Goal: Task Accomplishment & Management: Manage account settings

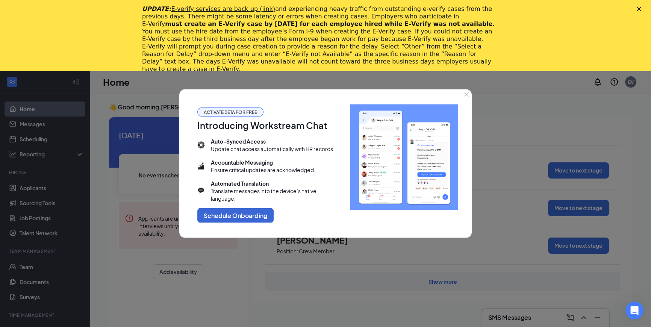
click at [538, 188] on div at bounding box center [325, 163] width 651 height 327
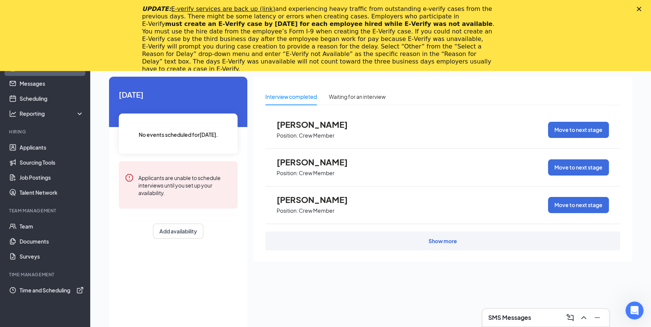
scroll to position [40, 0]
click at [368, 99] on div "Waiting for an interview" at bounding box center [357, 97] width 57 height 8
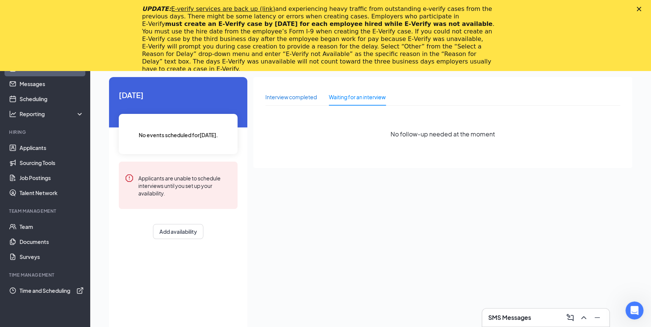
click at [308, 94] on div "Interview completed" at bounding box center [290, 97] width 51 height 8
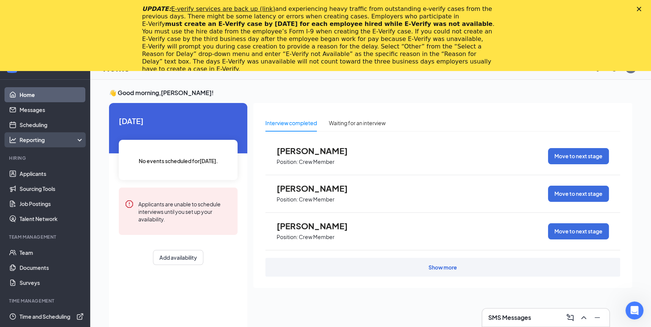
scroll to position [0, 0]
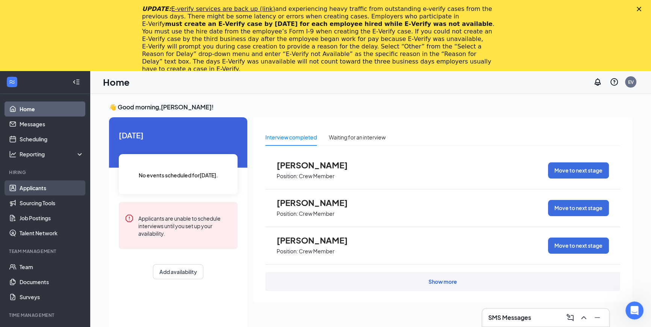
click at [52, 187] on link "Applicants" at bounding box center [52, 187] width 64 height 15
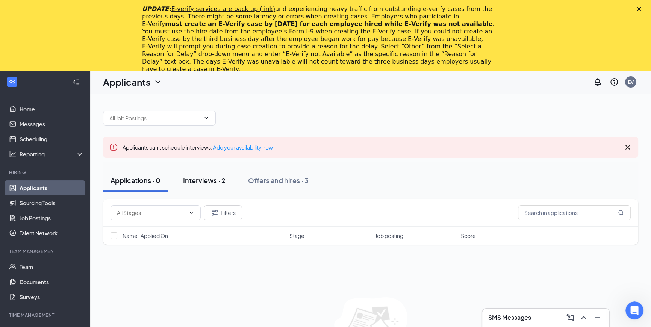
click at [215, 176] on div "Interviews · 2" at bounding box center [204, 179] width 42 height 9
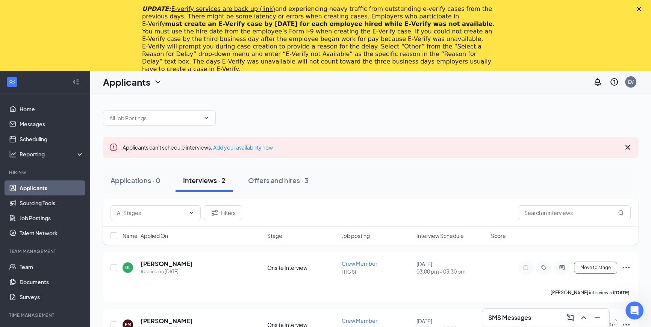
scroll to position [71, 0]
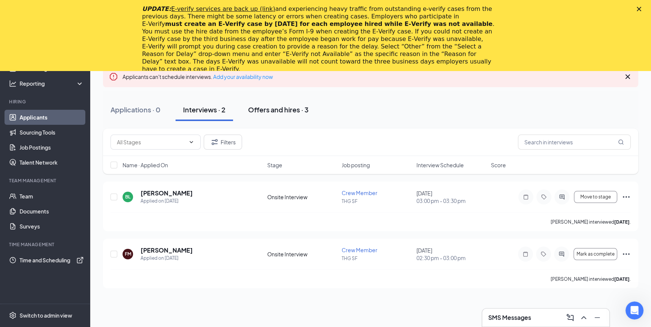
click at [279, 113] on div "Offers and hires · 3" at bounding box center [278, 109] width 61 height 9
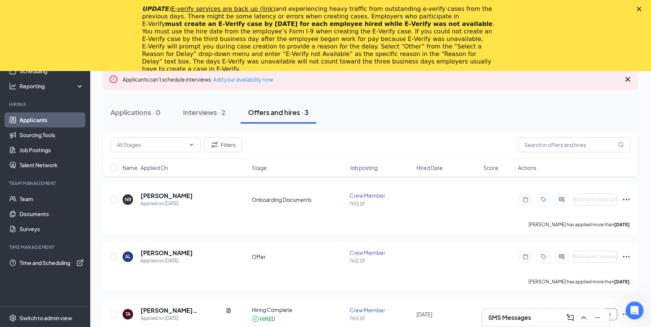
scroll to position [68, 0]
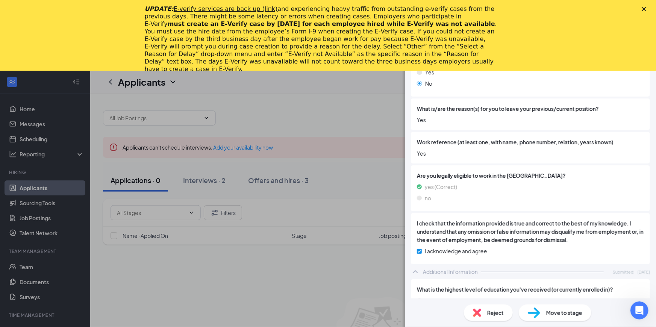
scroll to position [941, 0]
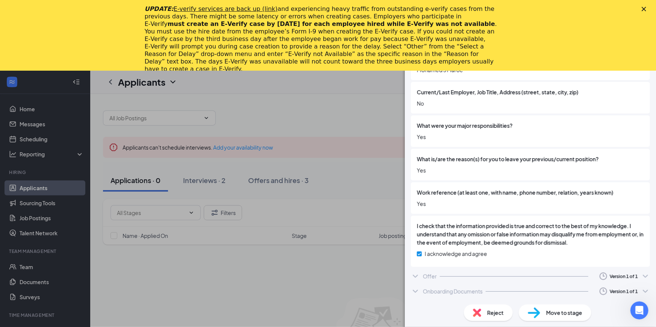
click at [537, 306] on div "Move to stage" at bounding box center [555, 312] width 73 height 17
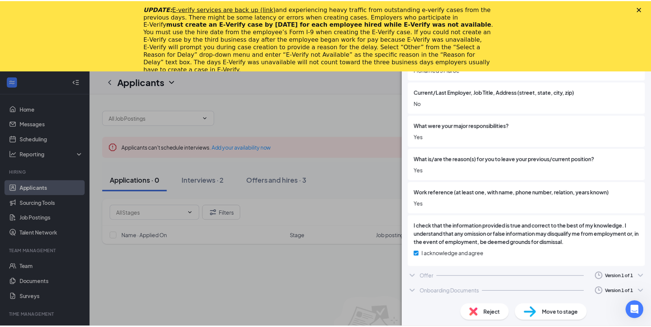
scroll to position [938, 0]
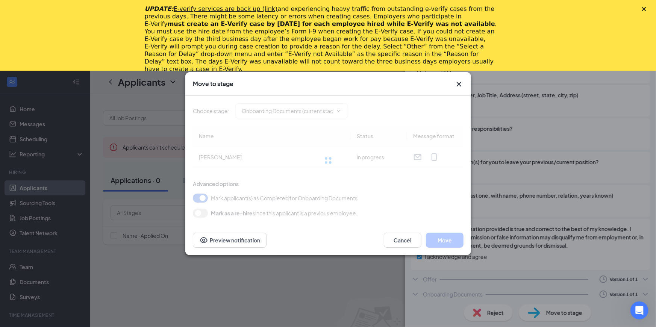
type input "Hiring Complete (final stage)"
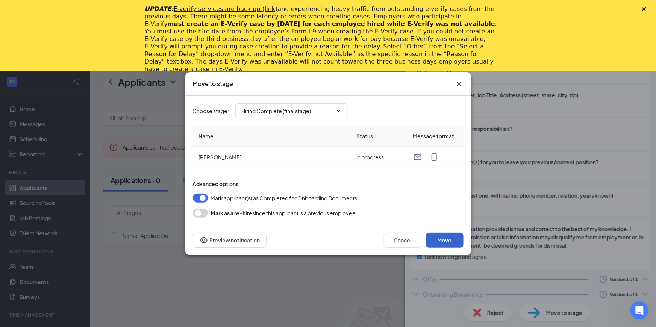
click at [442, 240] on button "Move" at bounding box center [445, 240] width 38 height 15
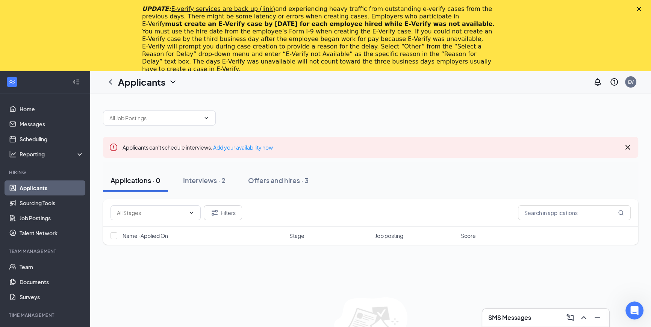
click at [625, 147] on icon "Cross" at bounding box center [627, 147] width 9 height 9
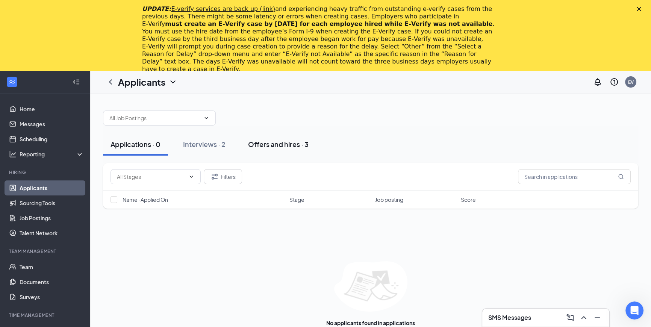
click at [278, 144] on div "Offers and hires · 3" at bounding box center [278, 143] width 61 height 9
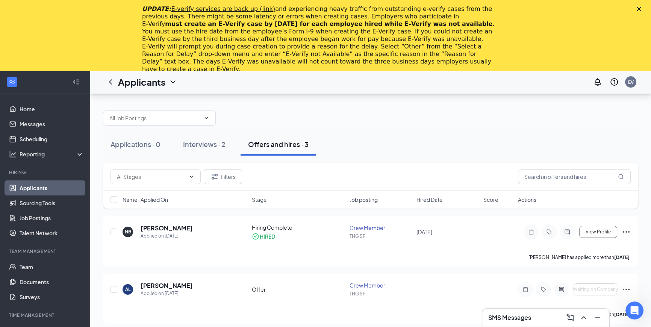
scroll to position [71, 0]
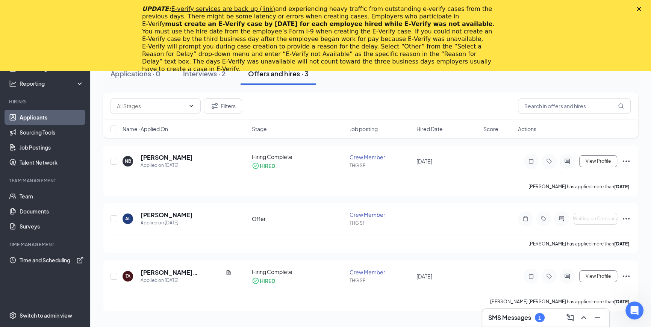
click at [64, 114] on link "Applicants" at bounding box center [52, 117] width 64 height 15
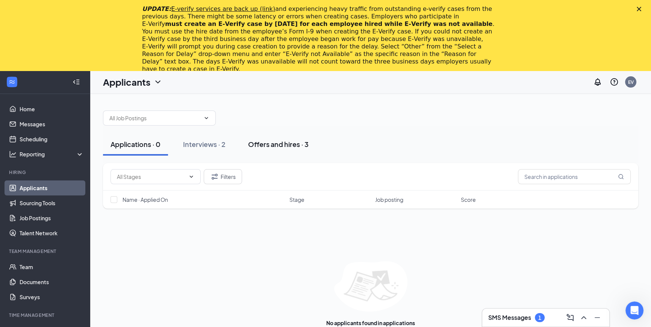
click at [299, 144] on div "Offers and hires · 3" at bounding box center [278, 143] width 61 height 9
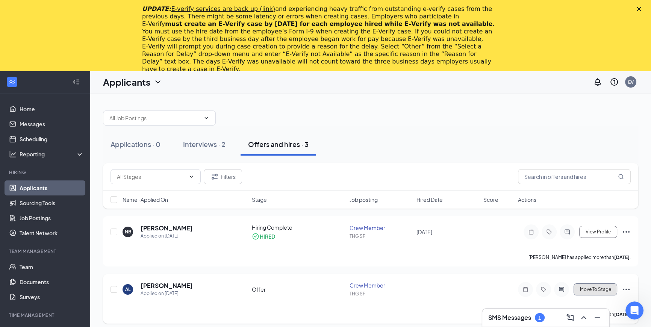
click at [601, 289] on span "Move To Stage" at bounding box center [594, 289] width 31 height 5
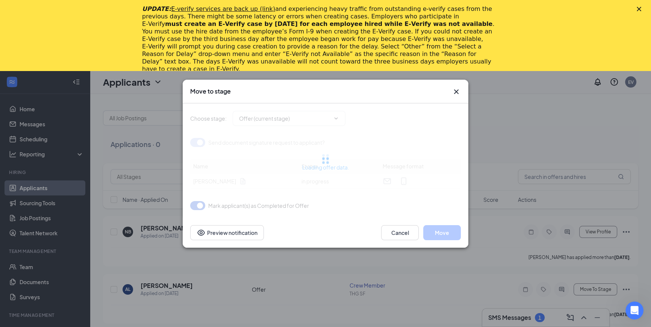
type input "Onboarding Documents (next stage)"
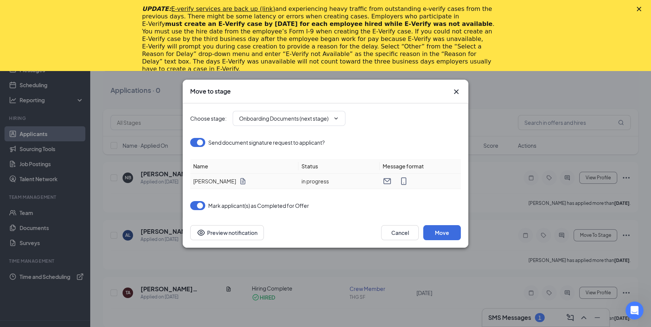
scroll to position [71, 0]
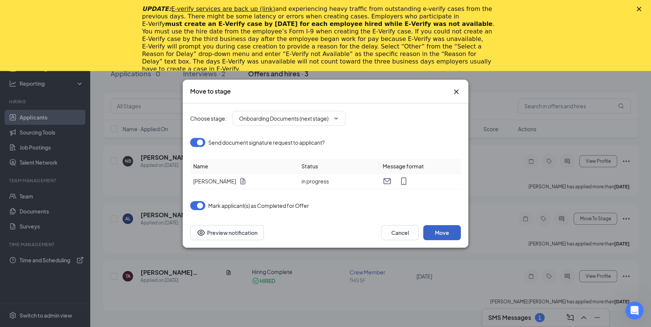
click at [436, 230] on button "Move" at bounding box center [442, 232] width 38 height 15
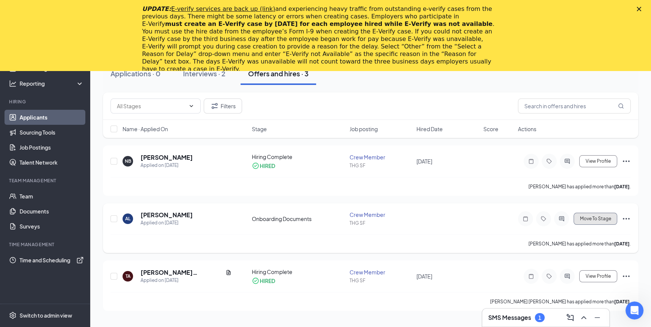
click at [591, 215] on button "Move To Stage" at bounding box center [595, 219] width 44 height 12
type input "Hiring Complete (final stage)"
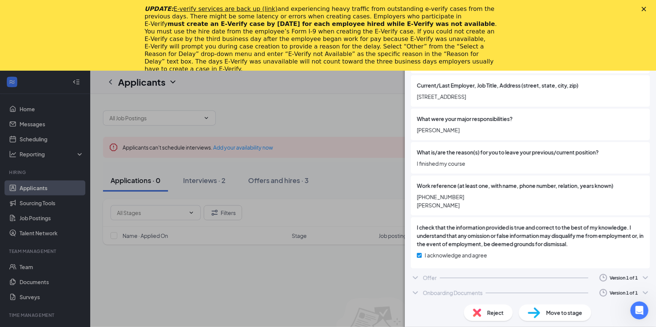
scroll to position [950, 0]
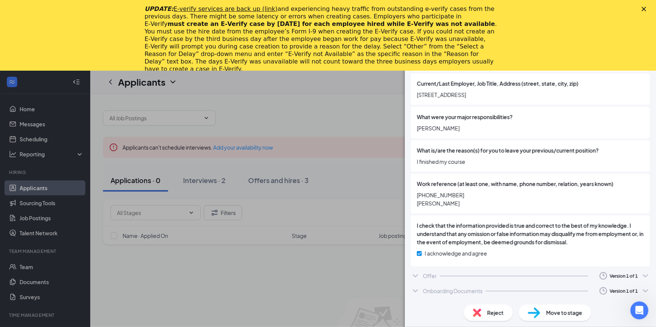
click at [576, 310] on span "Move to stage" at bounding box center [564, 313] width 36 height 8
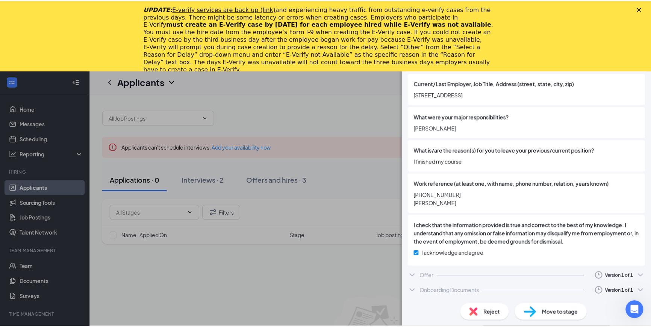
scroll to position [947, 0]
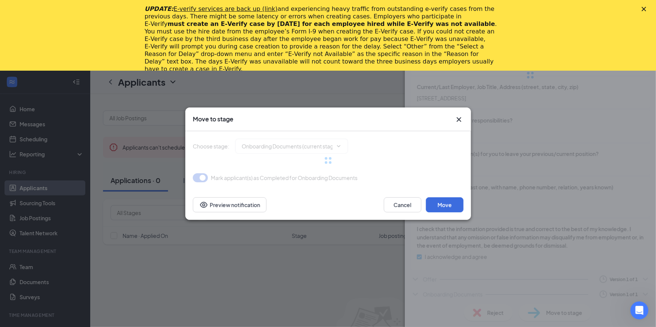
type input "Hiring Complete (final stage)"
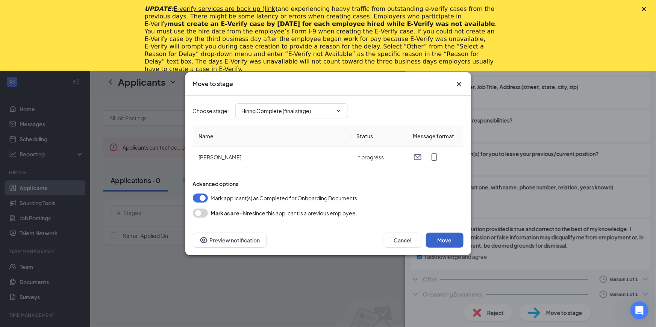
click at [438, 239] on button "Move" at bounding box center [445, 240] width 38 height 15
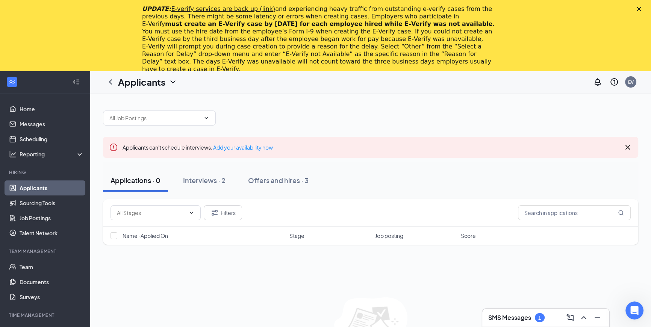
click at [631, 147] on icon "Cross" at bounding box center [627, 147] width 9 height 9
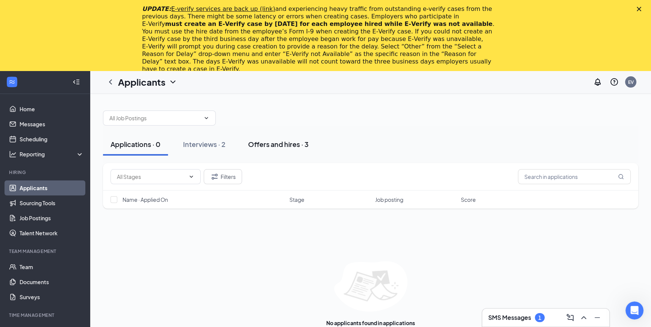
click at [274, 145] on div "Offers and hires · 3" at bounding box center [278, 143] width 61 height 9
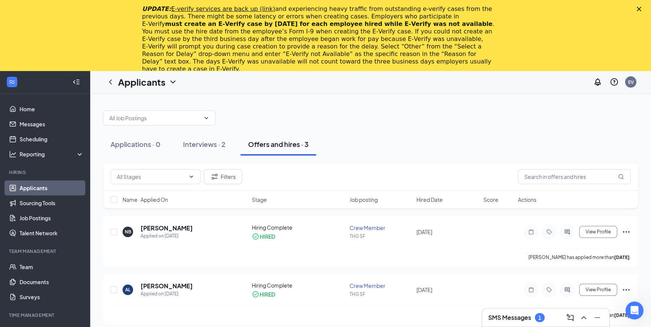
scroll to position [71, 0]
